Goal: Find specific page/section: Find specific page/section

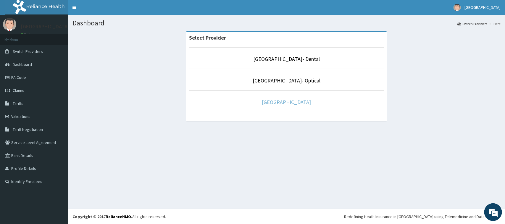
click at [297, 101] on link "[GEOGRAPHIC_DATA]" at bounding box center [286, 102] width 49 height 7
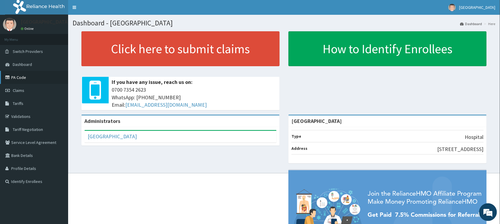
click at [20, 78] on link "PA Code" at bounding box center [34, 77] width 68 height 13
